Goal: Obtain resource: Download file/media

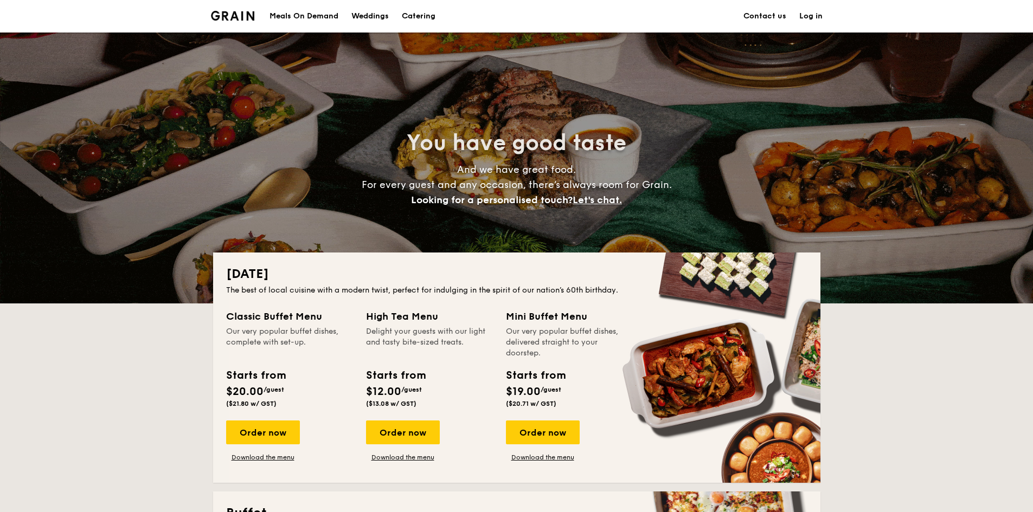
click at [419, 17] on h1 "Catering" at bounding box center [419, 16] width 34 height 33
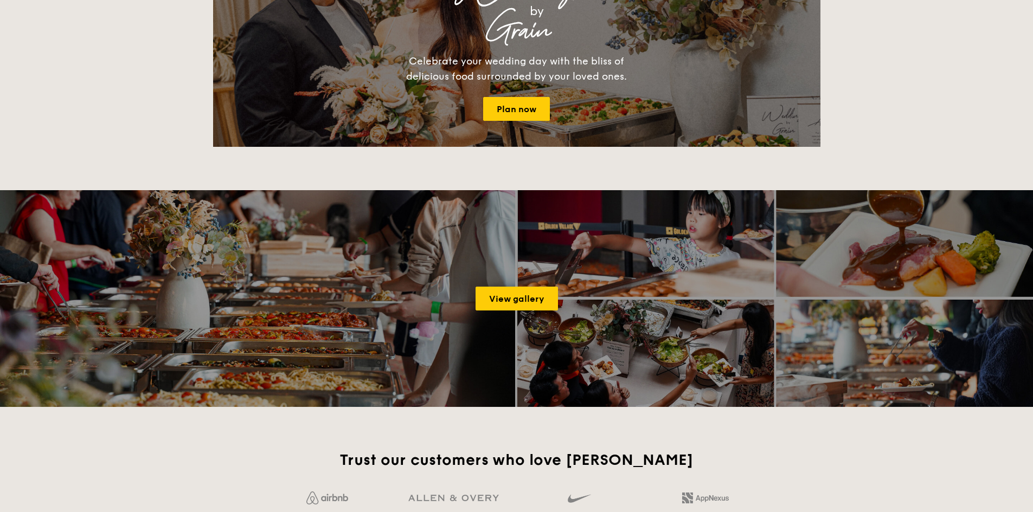
scroll to position [1789, 0]
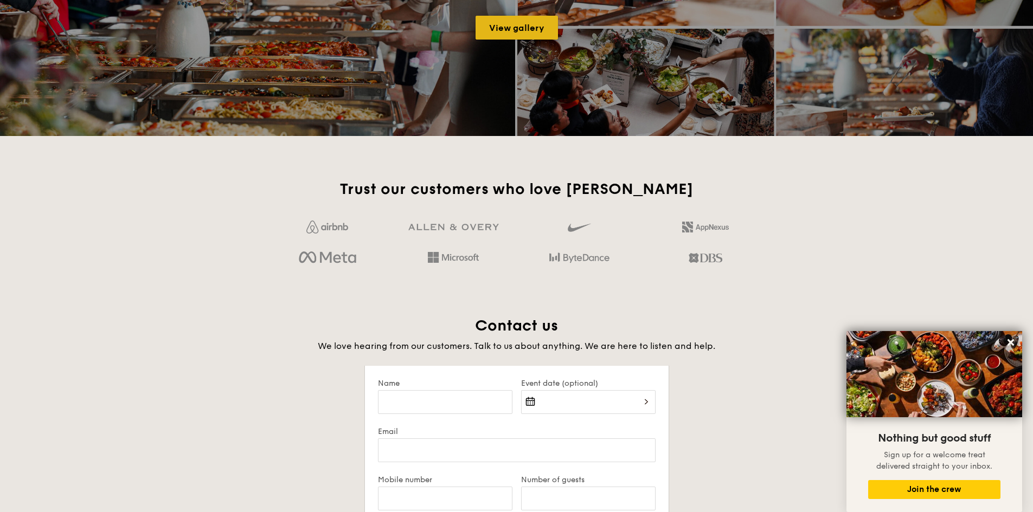
click at [523, 24] on link "View gallery" at bounding box center [516, 28] width 82 height 24
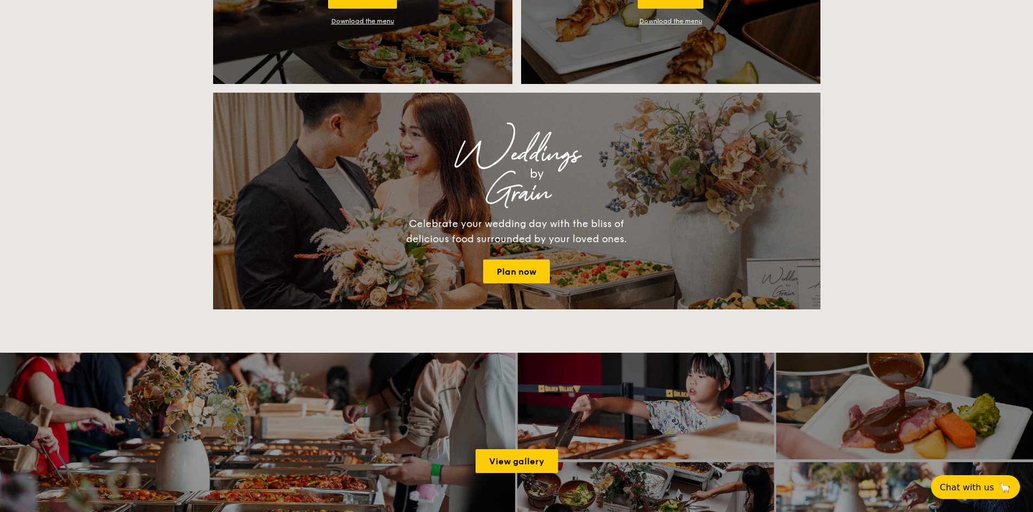
scroll to position [1138, 0]
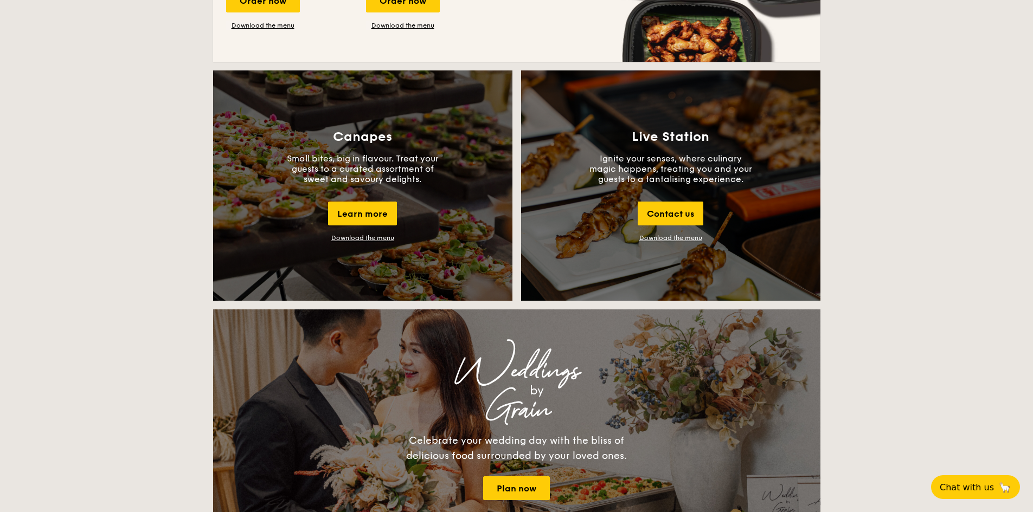
click at [661, 235] on link "Download the menu" at bounding box center [670, 238] width 63 height 8
